Goal: Task Accomplishment & Management: Complete application form

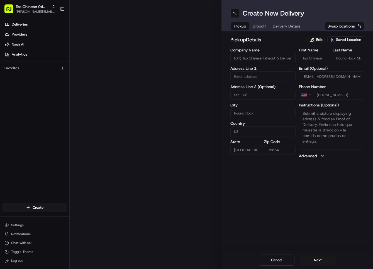
type input "2000 N [PERSON_NAME] St"
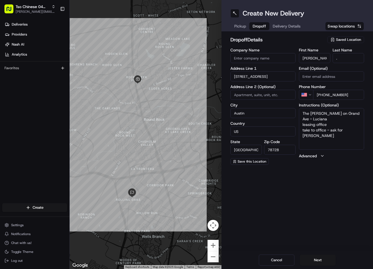
click at [259, 26] on span "Dropoff" at bounding box center [258, 26] width 13 height 6
click at [281, 26] on span "Delivery Details" at bounding box center [287, 26] width 28 height 6
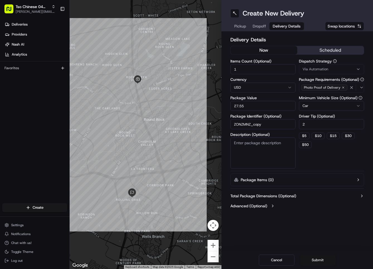
click at [319, 257] on button "Submit" at bounding box center [318, 260] width 36 height 11
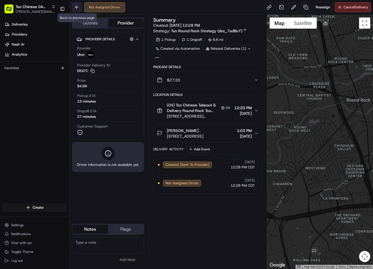
click at [79, 5] on button at bounding box center [77, 7] width 10 height 10
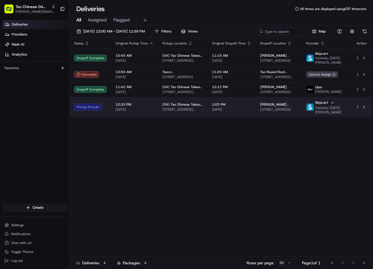
click at [266, 110] on span "[STREET_ADDRESS]" at bounding box center [278, 109] width 37 height 4
